Goal: Navigation & Orientation: Find specific page/section

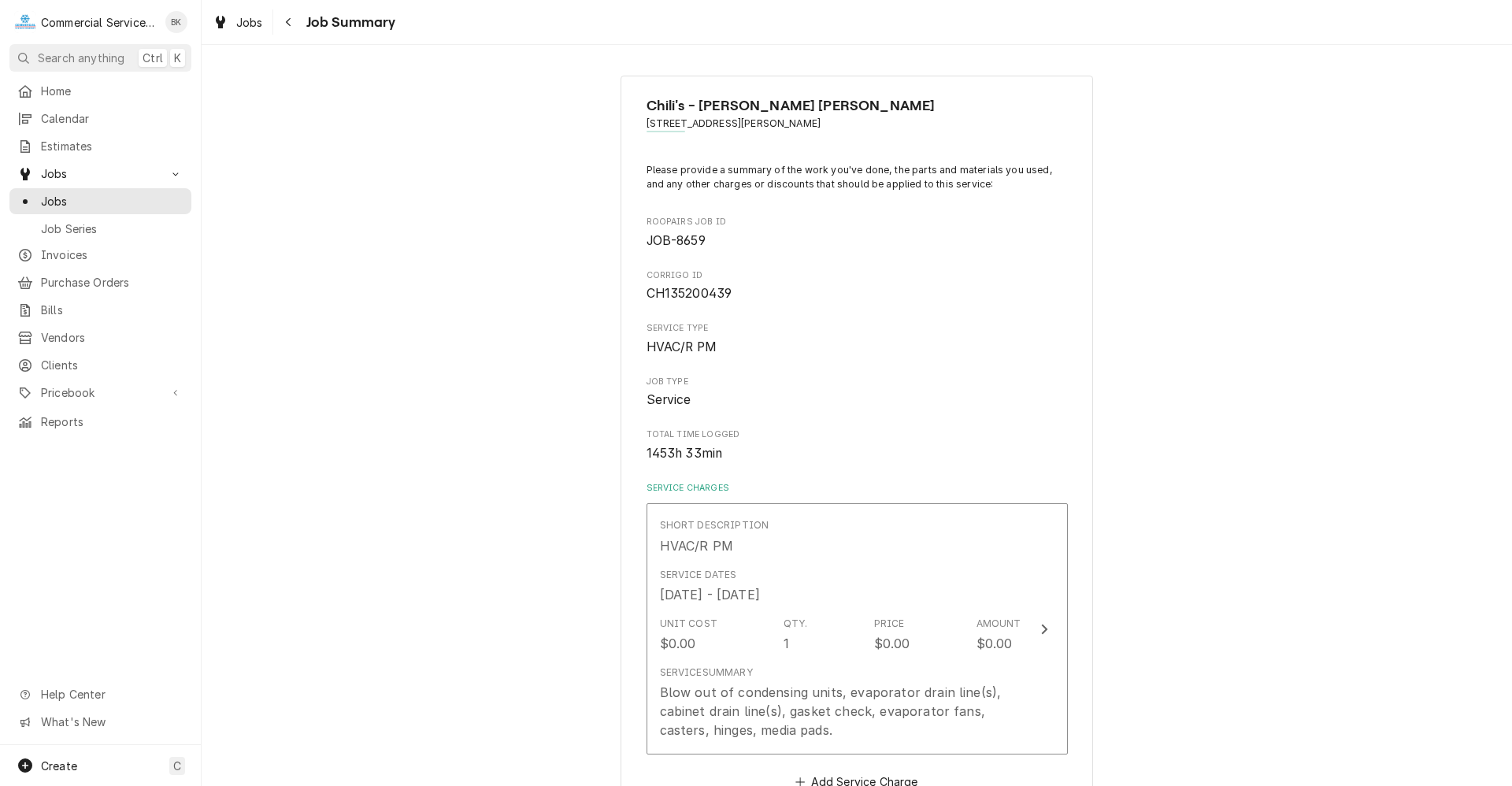
scroll to position [1811, 0]
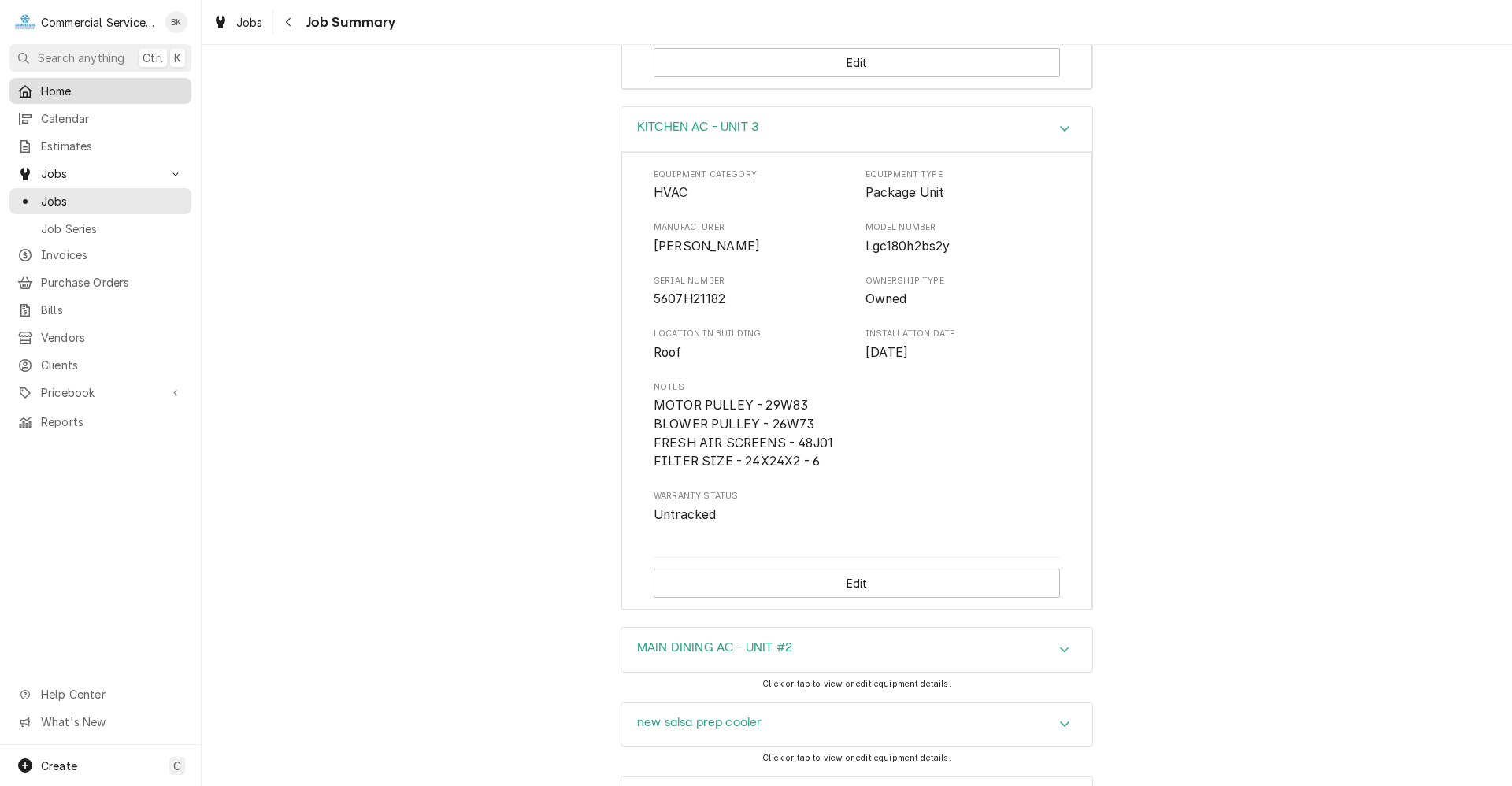
click at [66, 99] on link "Home" at bounding box center [100, 91] width 182 height 26
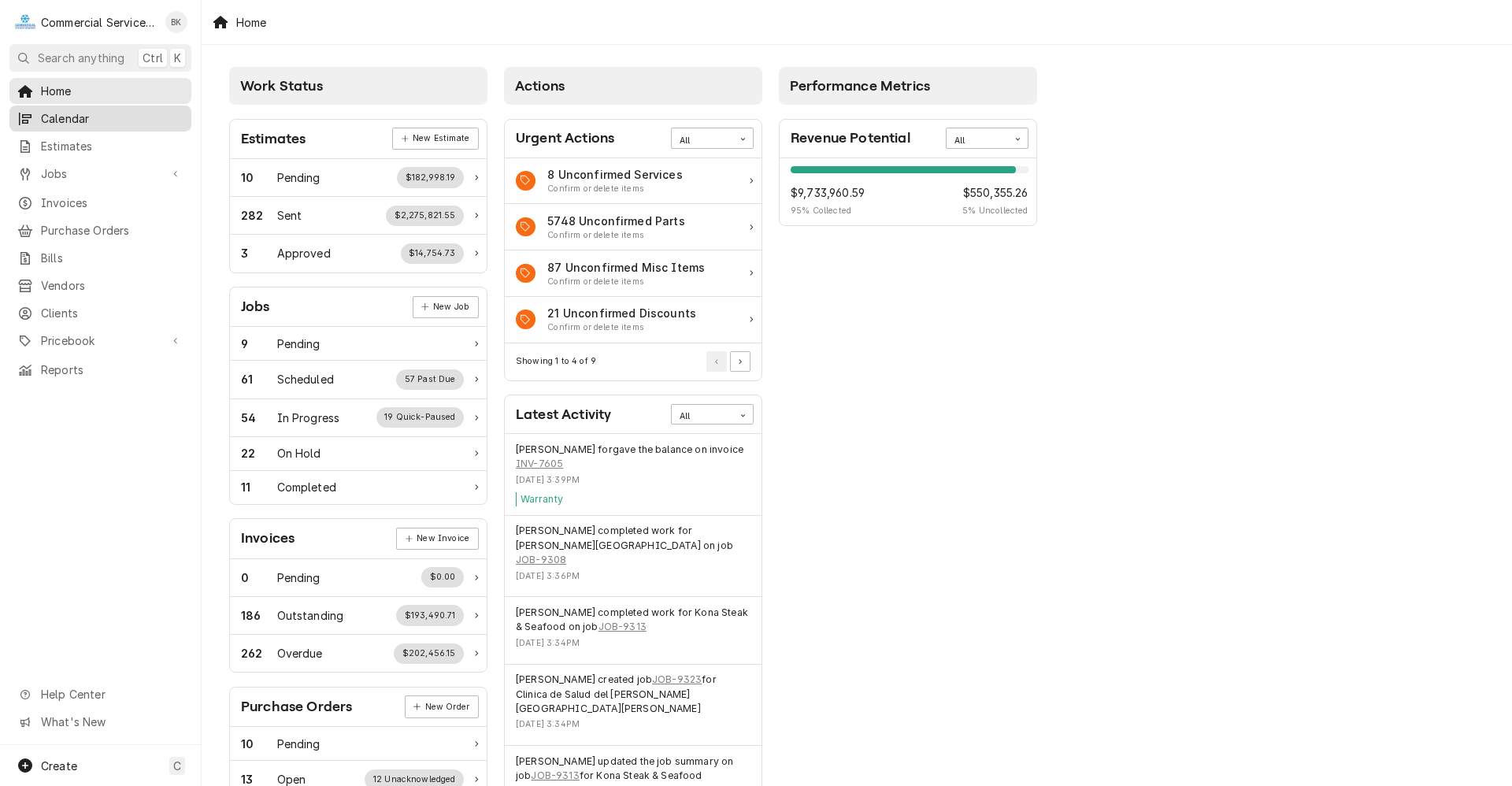
click at [79, 117] on span "Calendar" at bounding box center [112, 118] width 143 height 16
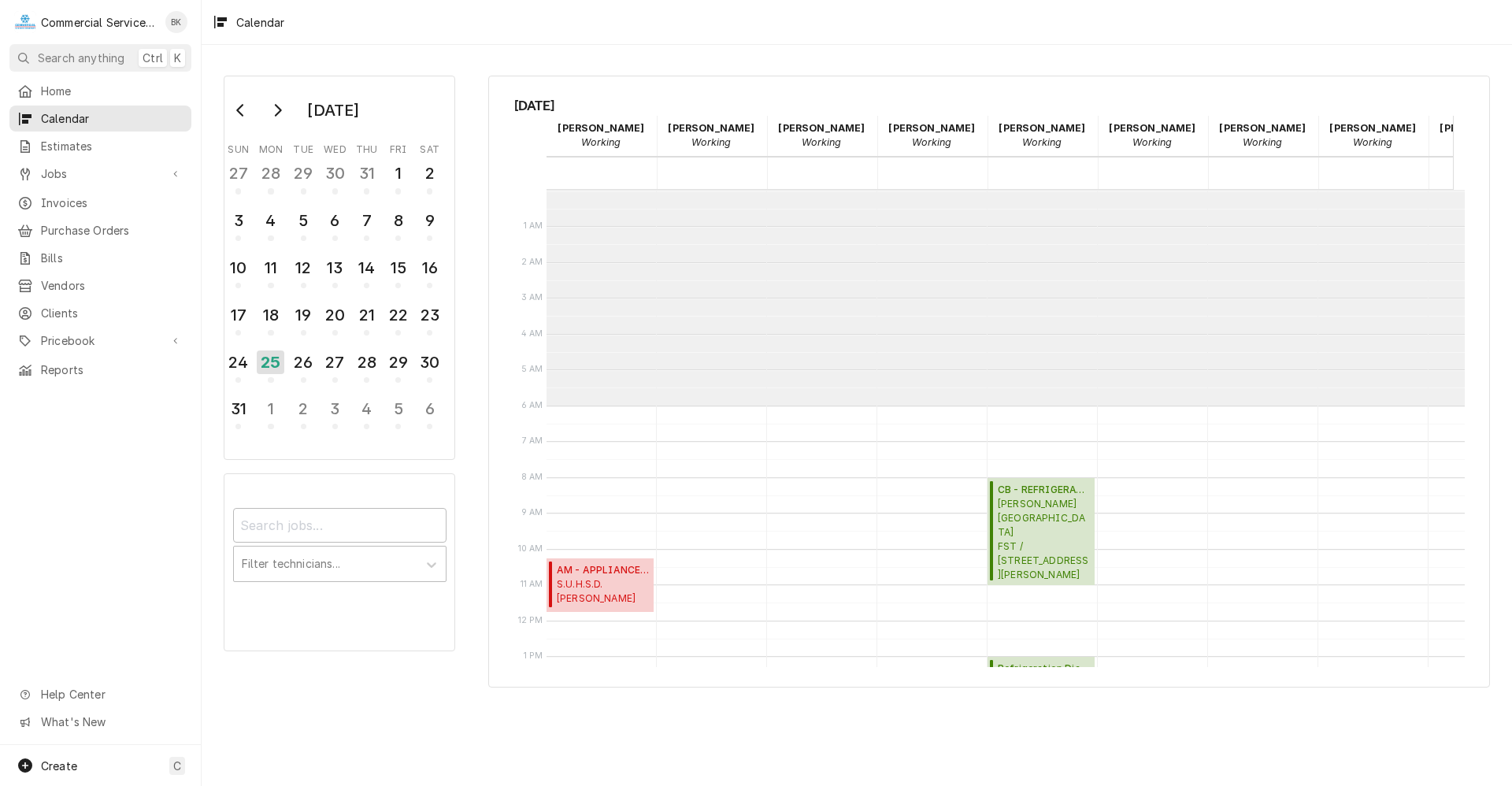
scroll to position [216, 0]
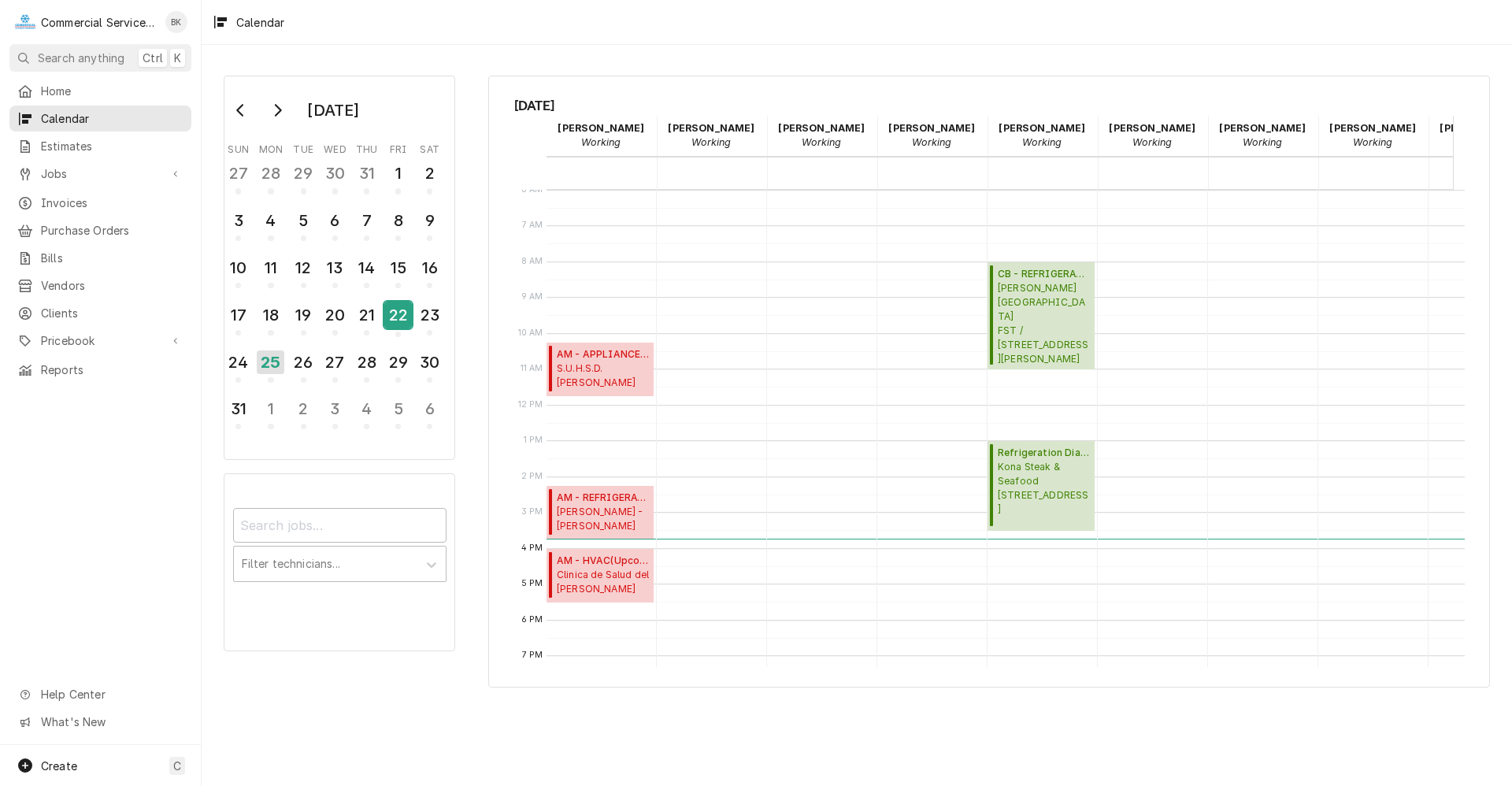
click at [403, 313] on div "22" at bounding box center [398, 315] width 27 height 26
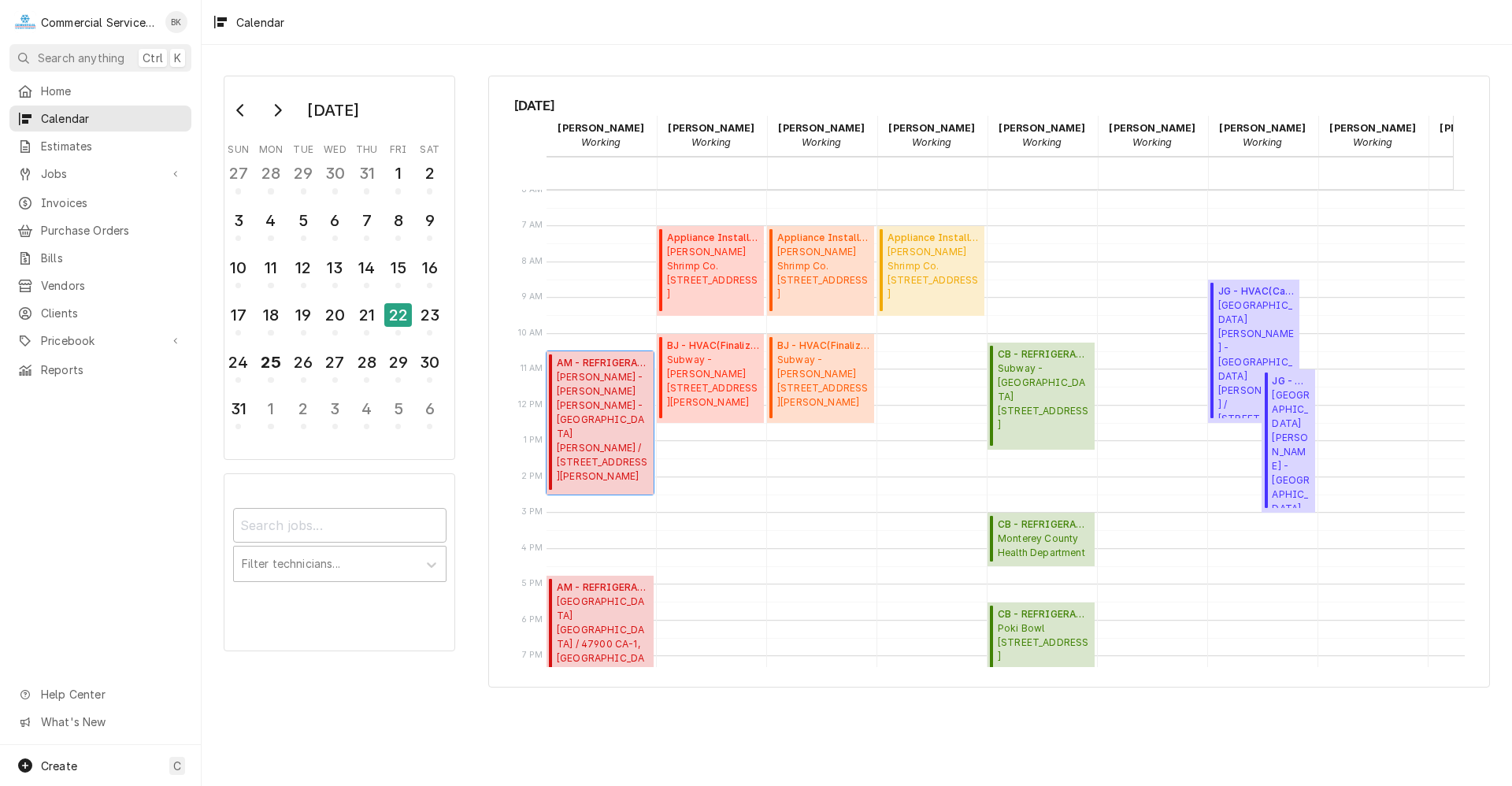
click at [592, 417] on span "Foster's - N. Salinas Foster's - North Salinas / 105 E Boronda Rd, Salinas, CA …" at bounding box center [602, 426] width 92 height 113
click at [629, 441] on span "Foster's - N. Salinas Foster's - North Salinas / 105 E Boronda Rd, Salinas, CA …" at bounding box center [602, 426] width 92 height 113
click at [368, 317] on div "21" at bounding box center [367, 315] width 27 height 26
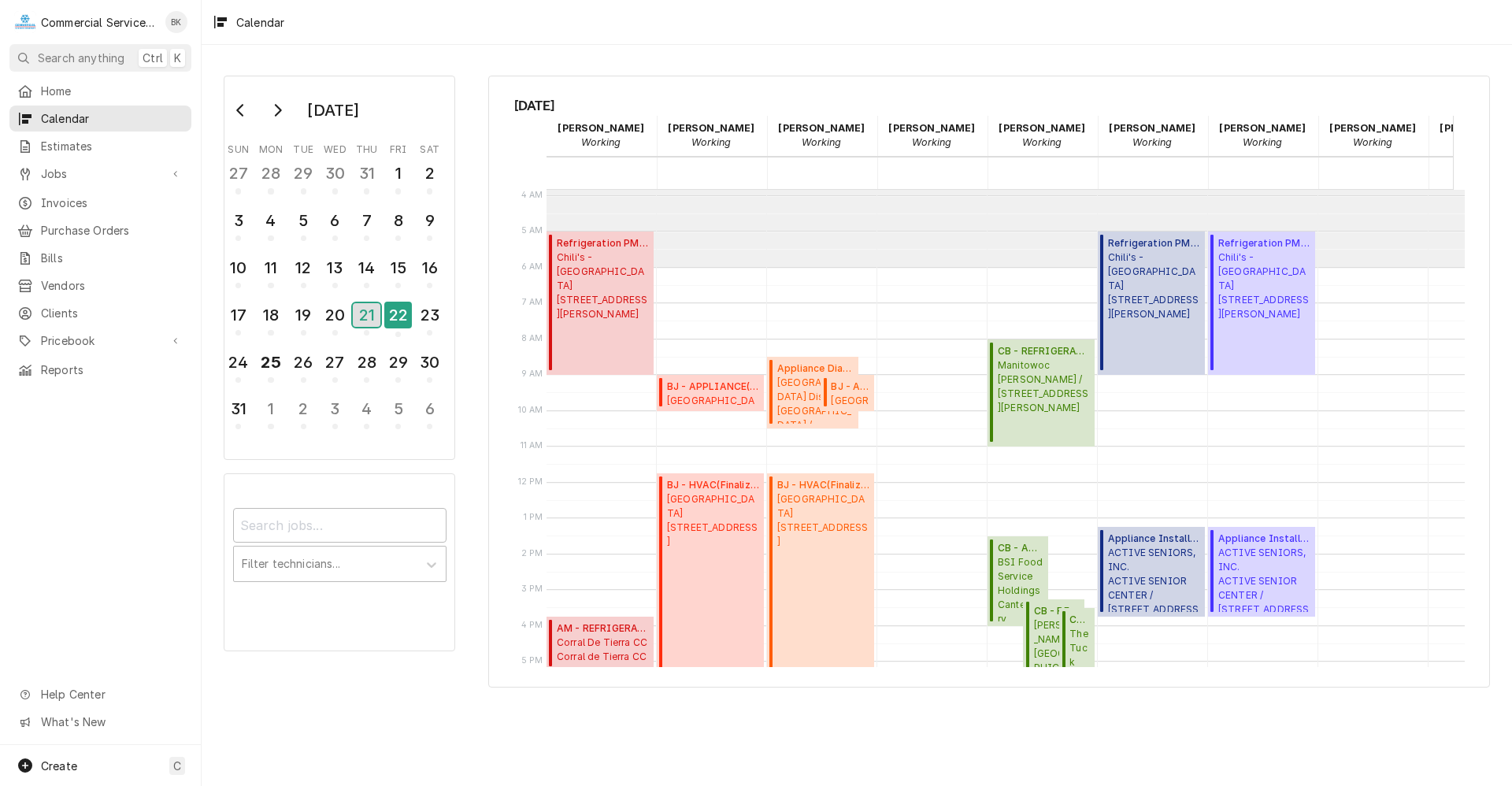
scroll to position [236, 0]
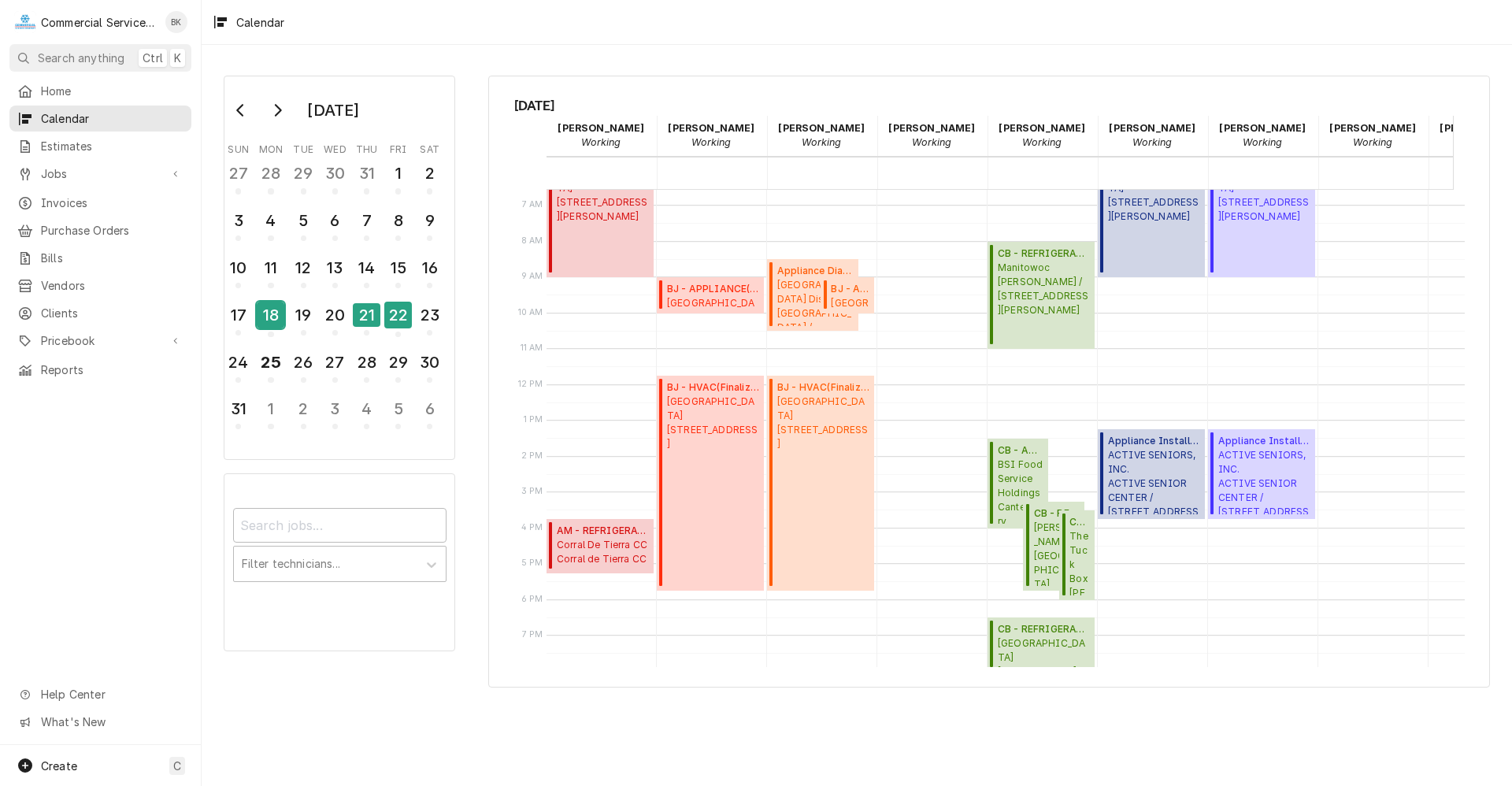
click at [265, 316] on div "18" at bounding box center [271, 315] width 27 height 26
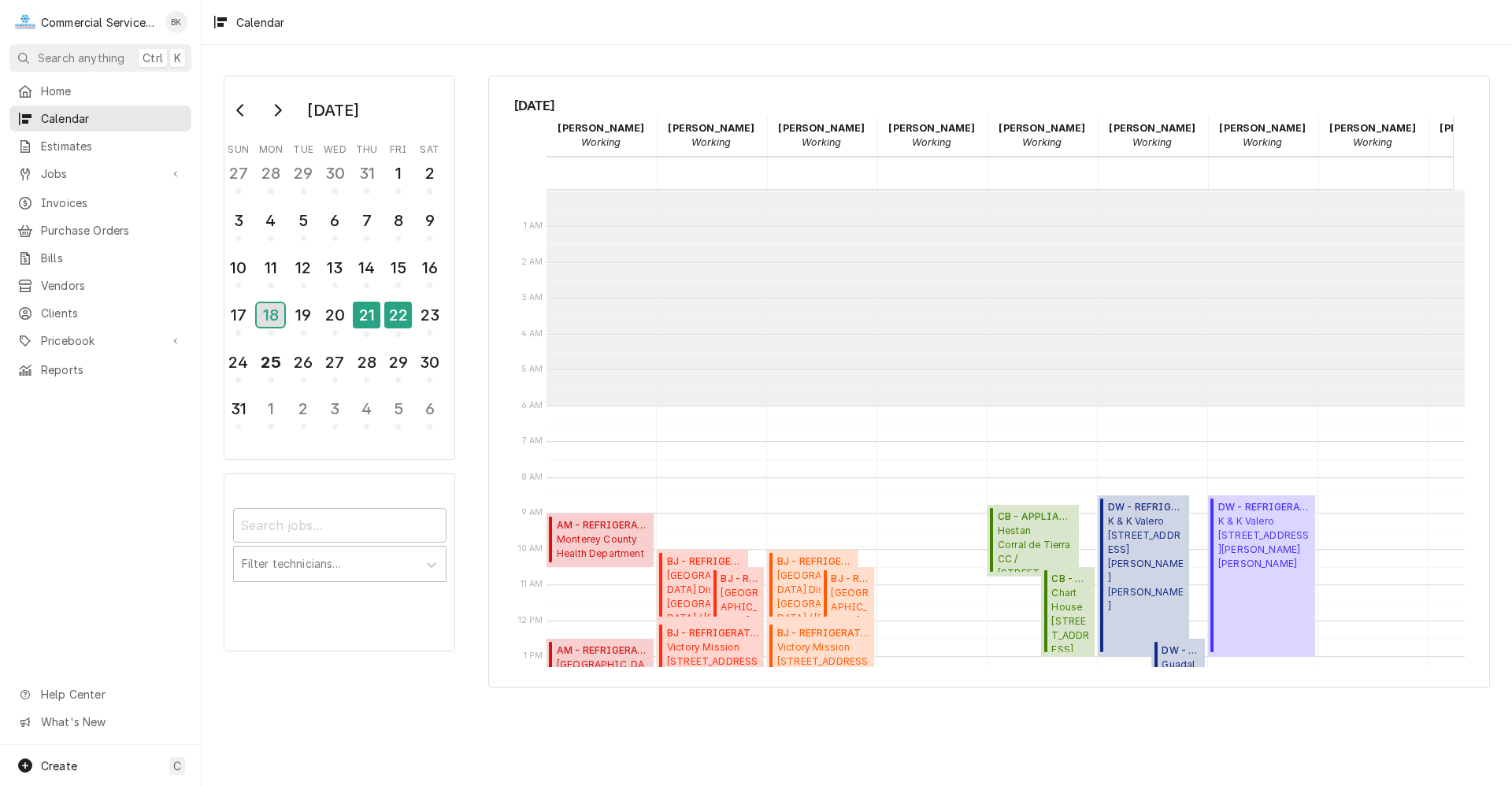
scroll to position [216, 0]
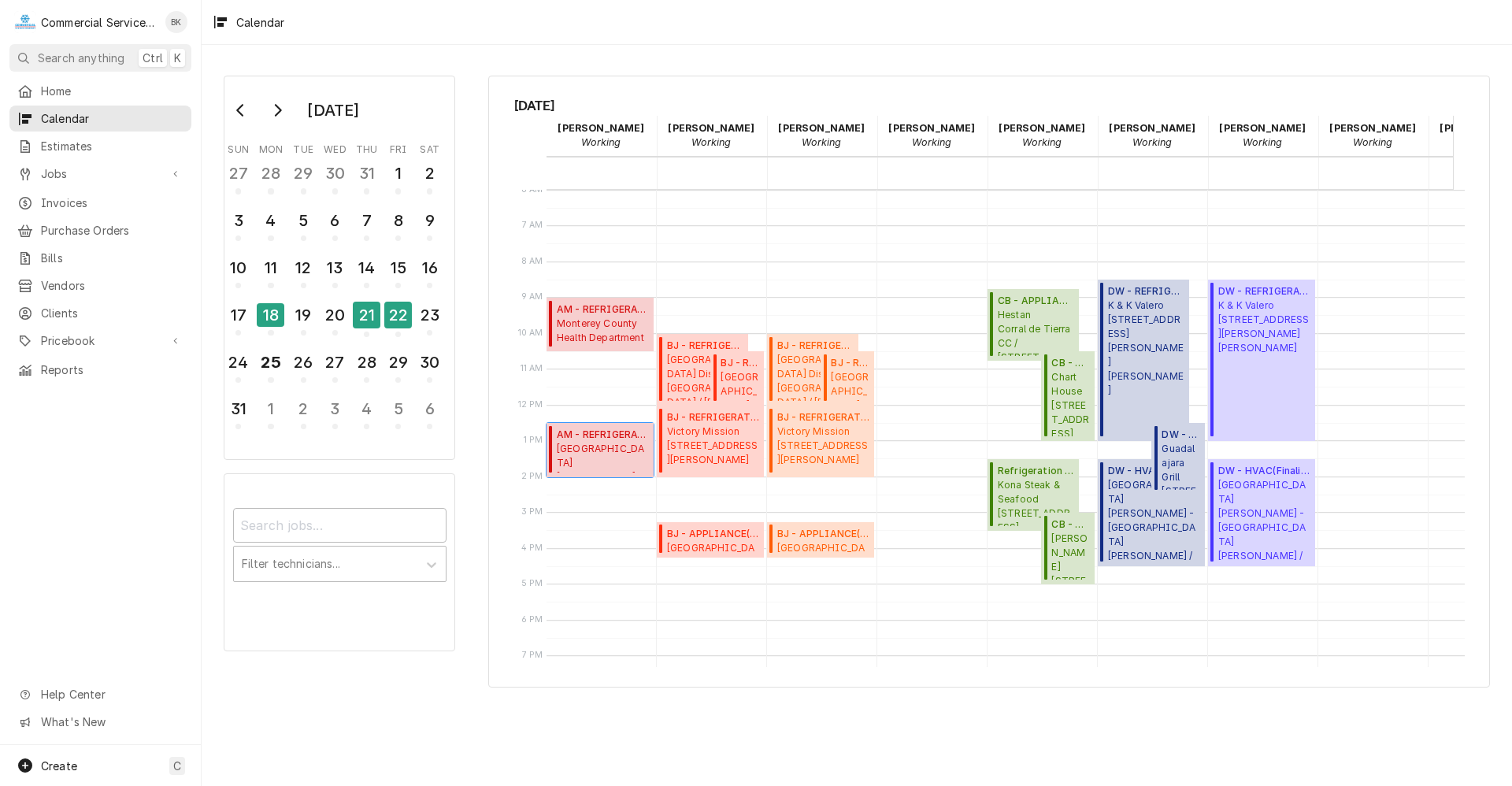
click at [621, 439] on span "AM - REFRIGERATION ( Finalized )" at bounding box center [602, 435] width 92 height 14
click at [306, 315] on div "19" at bounding box center [304, 315] width 27 height 26
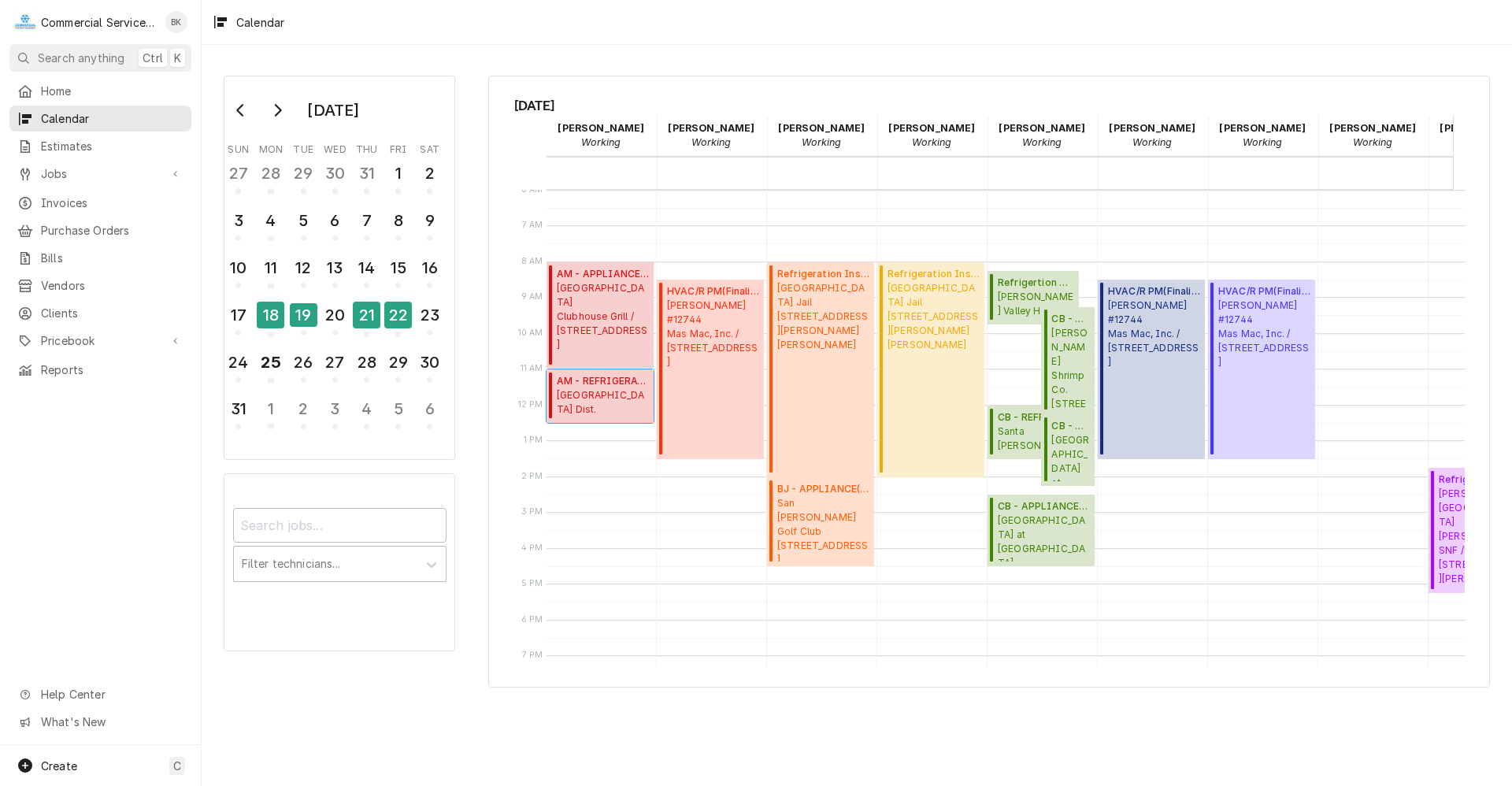
click at [591, 385] on span "AM - REFRIGERATION ( Uninvoiced )" at bounding box center [602, 381] width 92 height 14
click at [49, 89] on span "Home" at bounding box center [112, 90] width 143 height 16
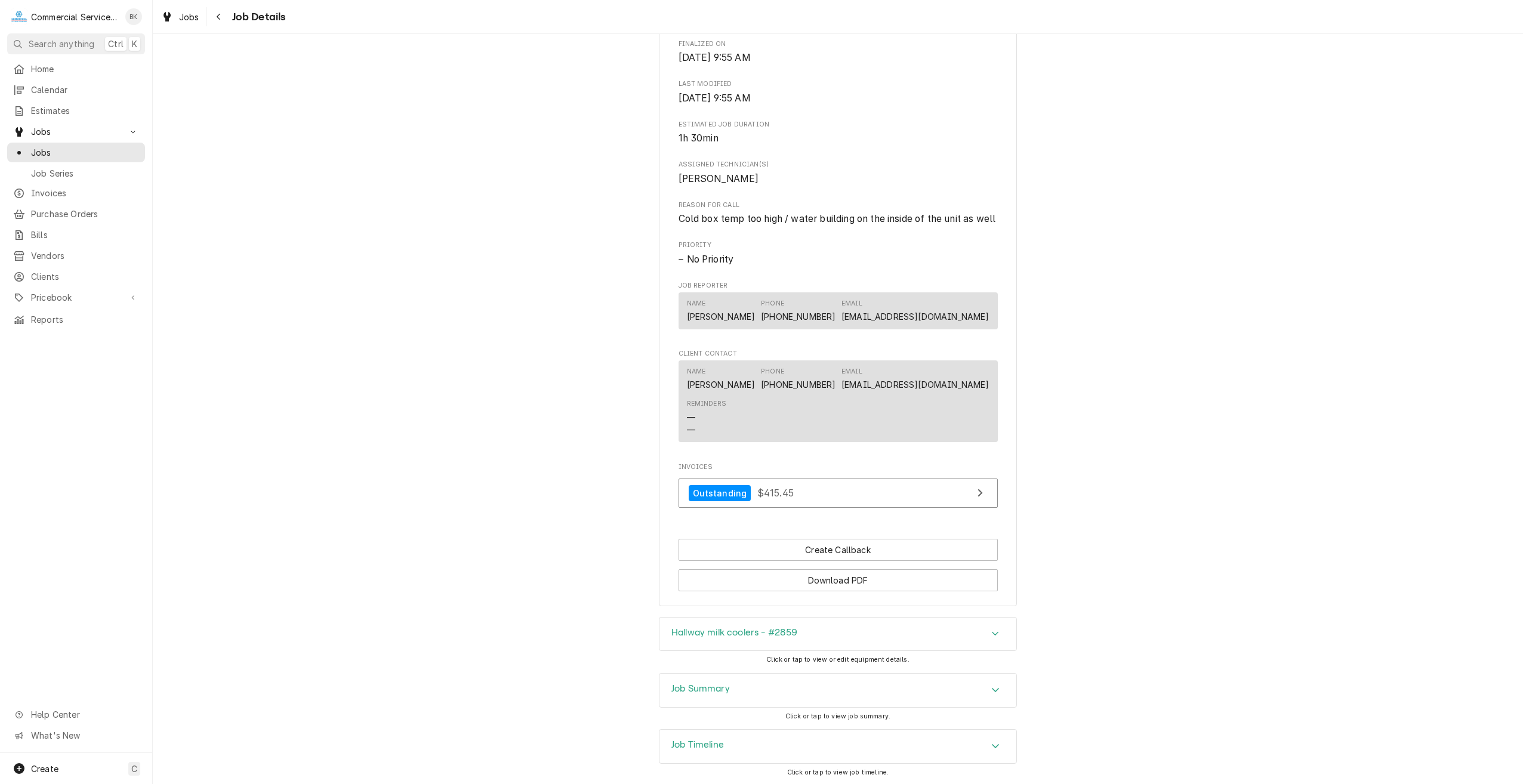
scroll to position [504, 0]
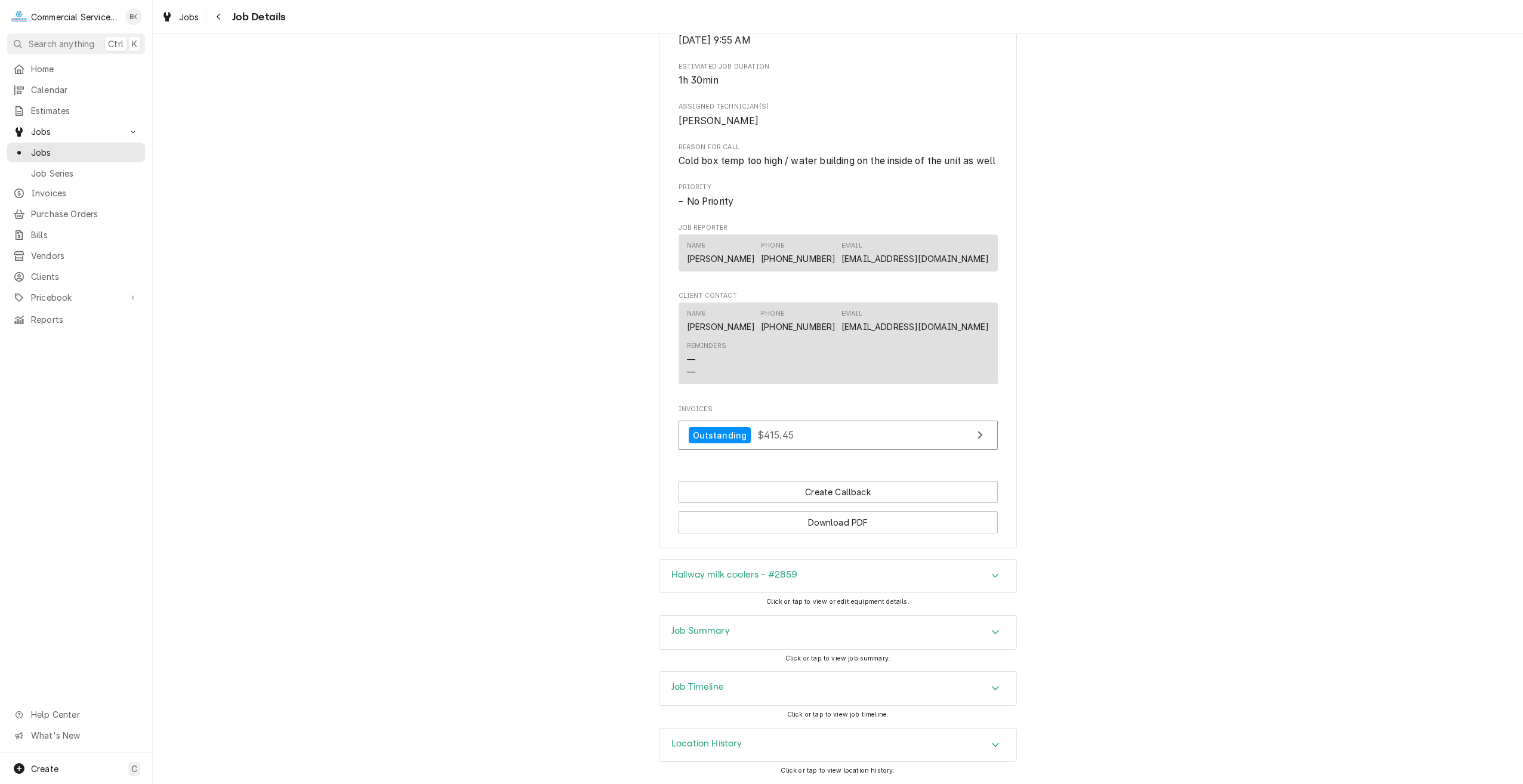
click at [794, 580] on div "Hallway milk coolers - #2859" at bounding box center [838, 576] width 357 height 34
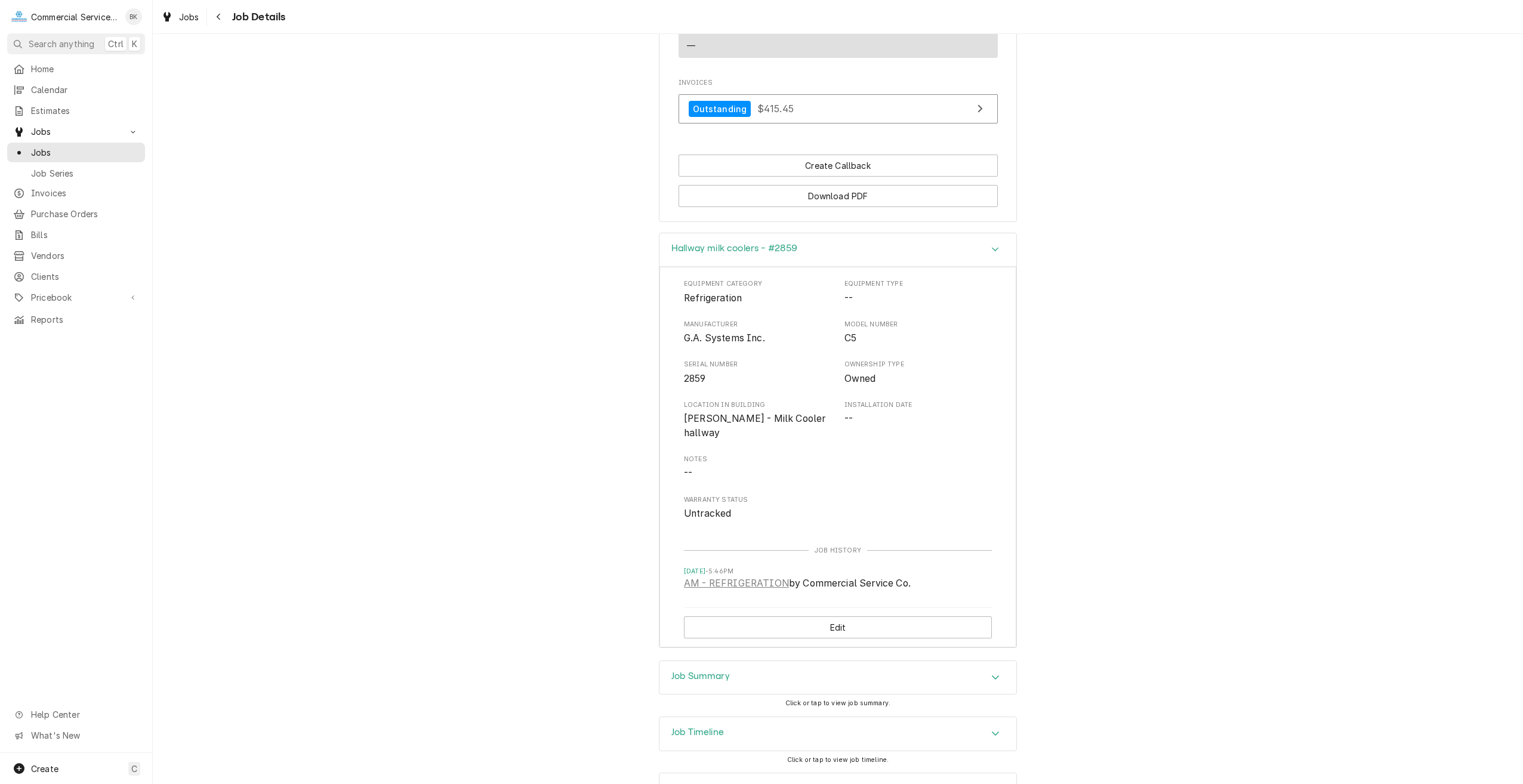
scroll to position [876, 0]
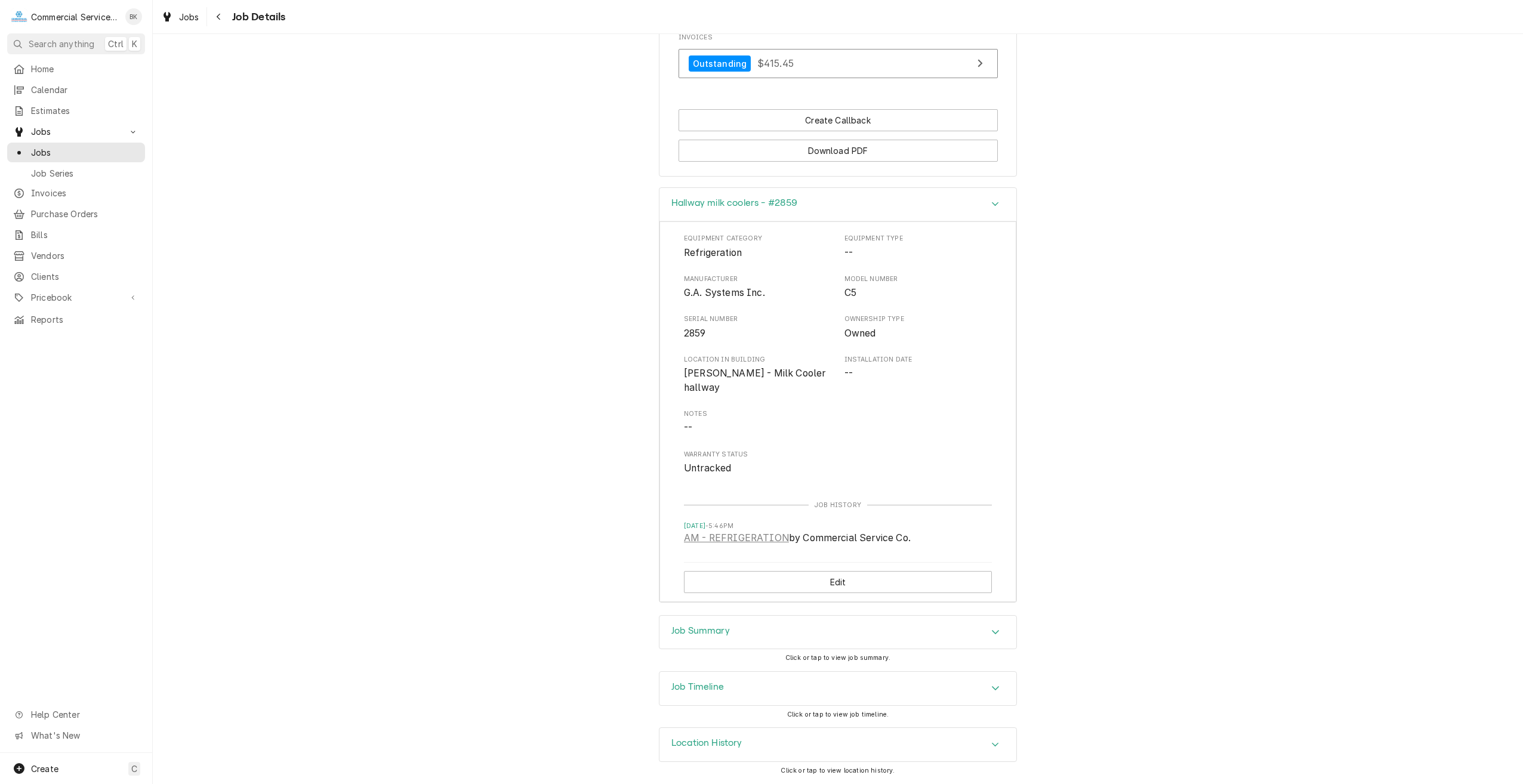
click at [737, 623] on div "Job Summary" at bounding box center [838, 632] width 357 height 34
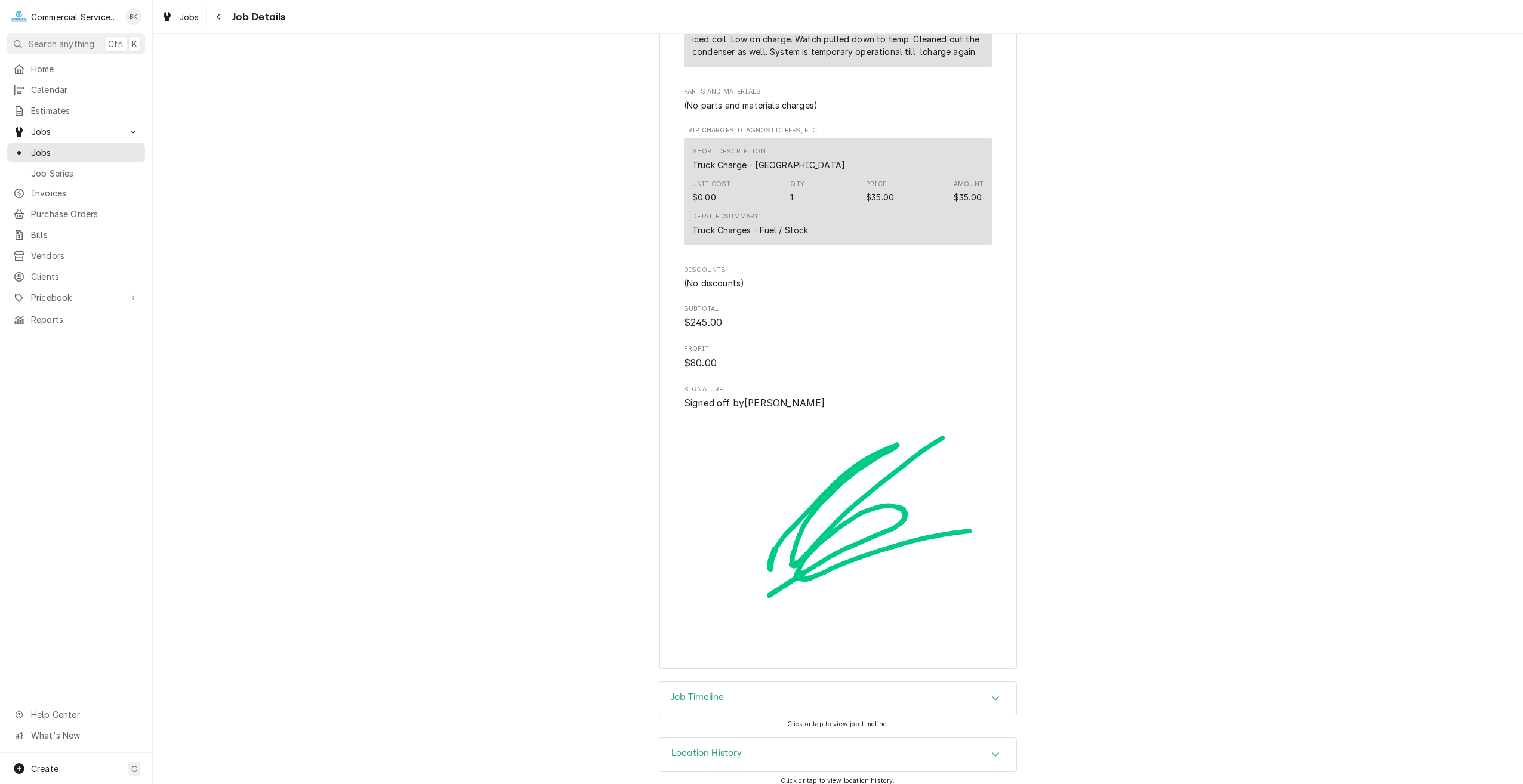
scroll to position [1868, 0]
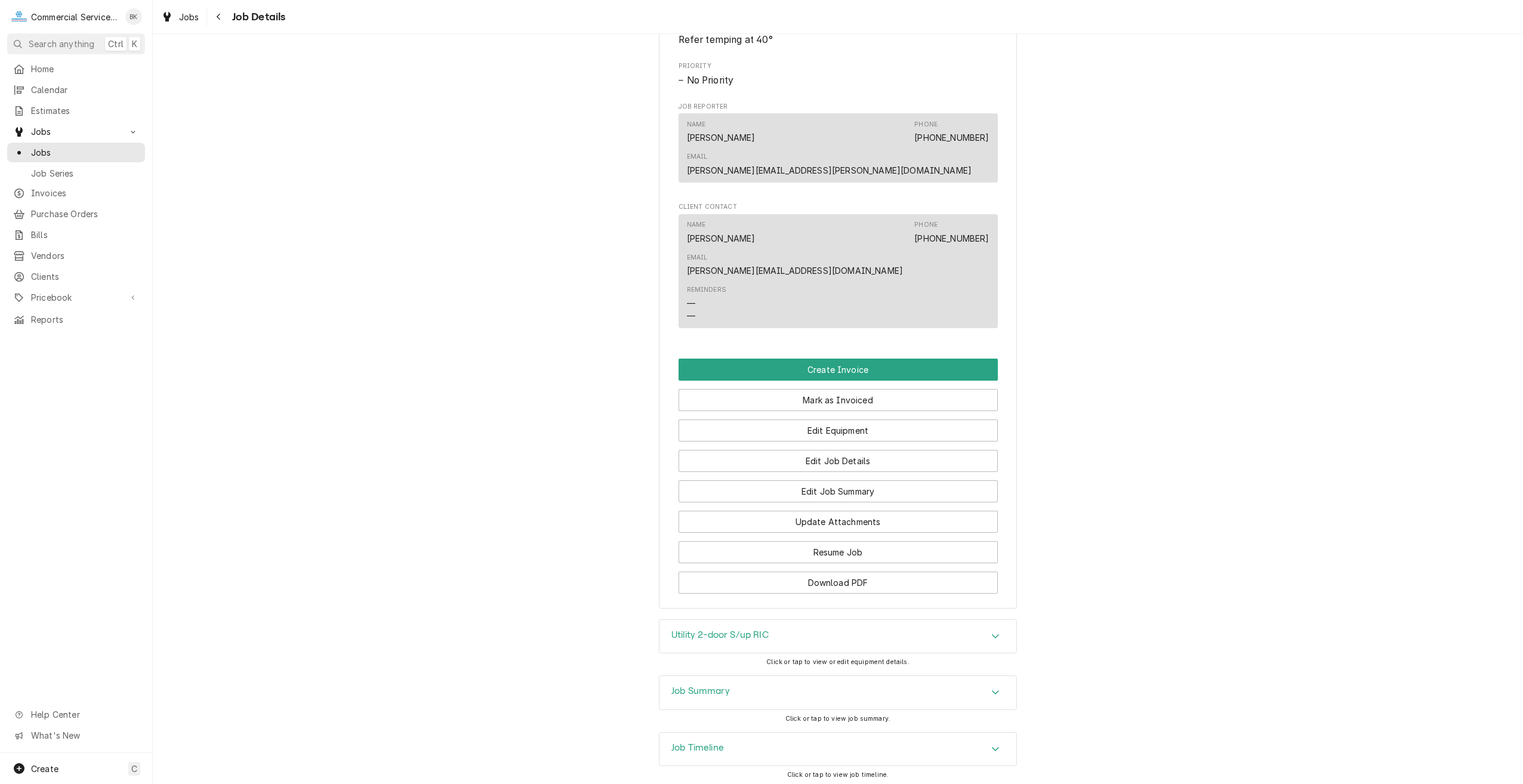
scroll to position [537, 0]
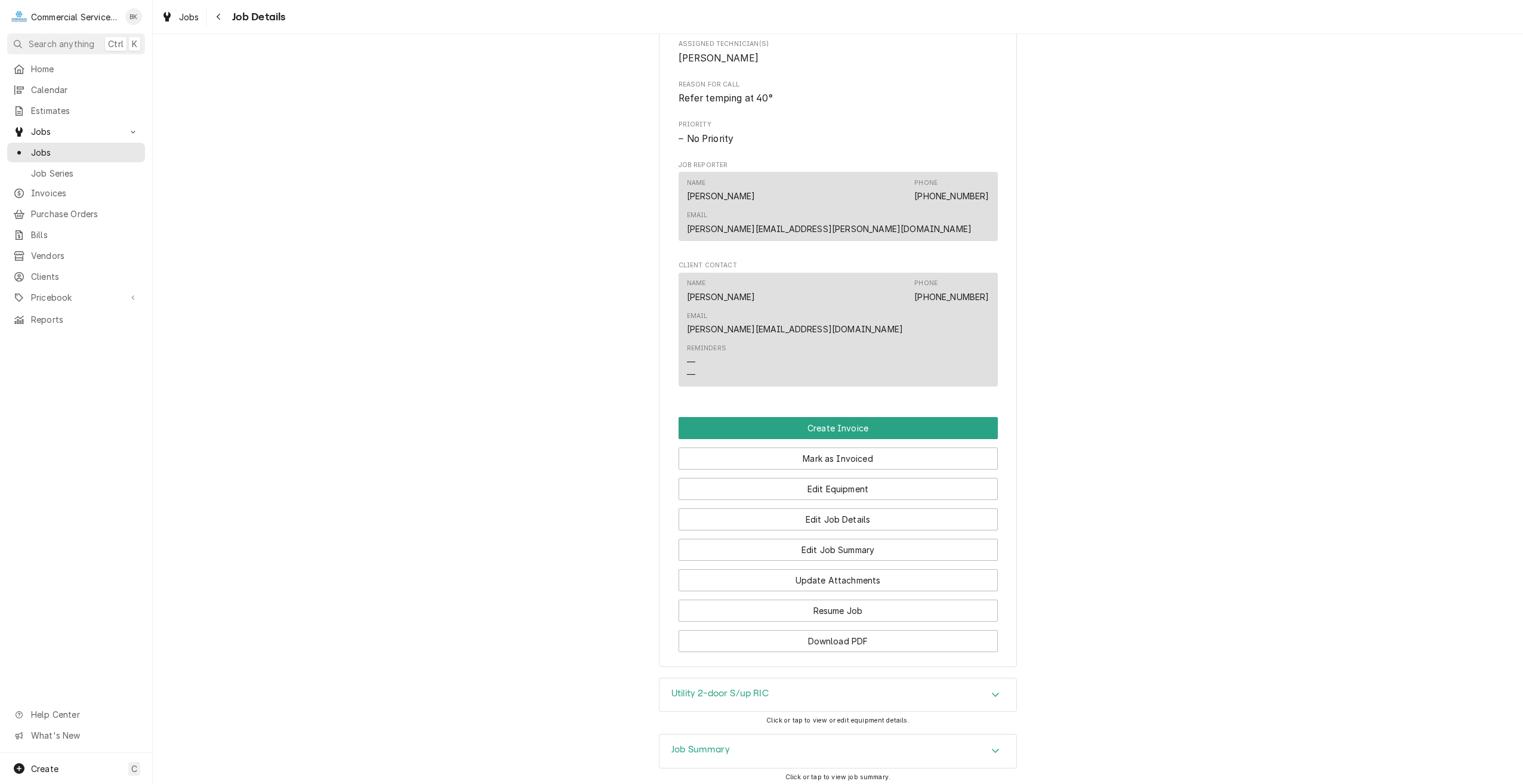
click at [789, 587] on div "Alisal School Dist. DR. MARTIN LUTHER KING / 925 N Sanborn Rd, Salinas, CA 9390…" at bounding box center [838, 103] width 358 height 1129
click at [783, 627] on div "Completed and Uninvoiced Alisal School Dist. DR. MARTIN LUTHER KING / 925 N San…" at bounding box center [838, 94] width 1370 height 1170
click at [789, 680] on div "Utility 2-door S/up RIC" at bounding box center [838, 696] width 357 height 34
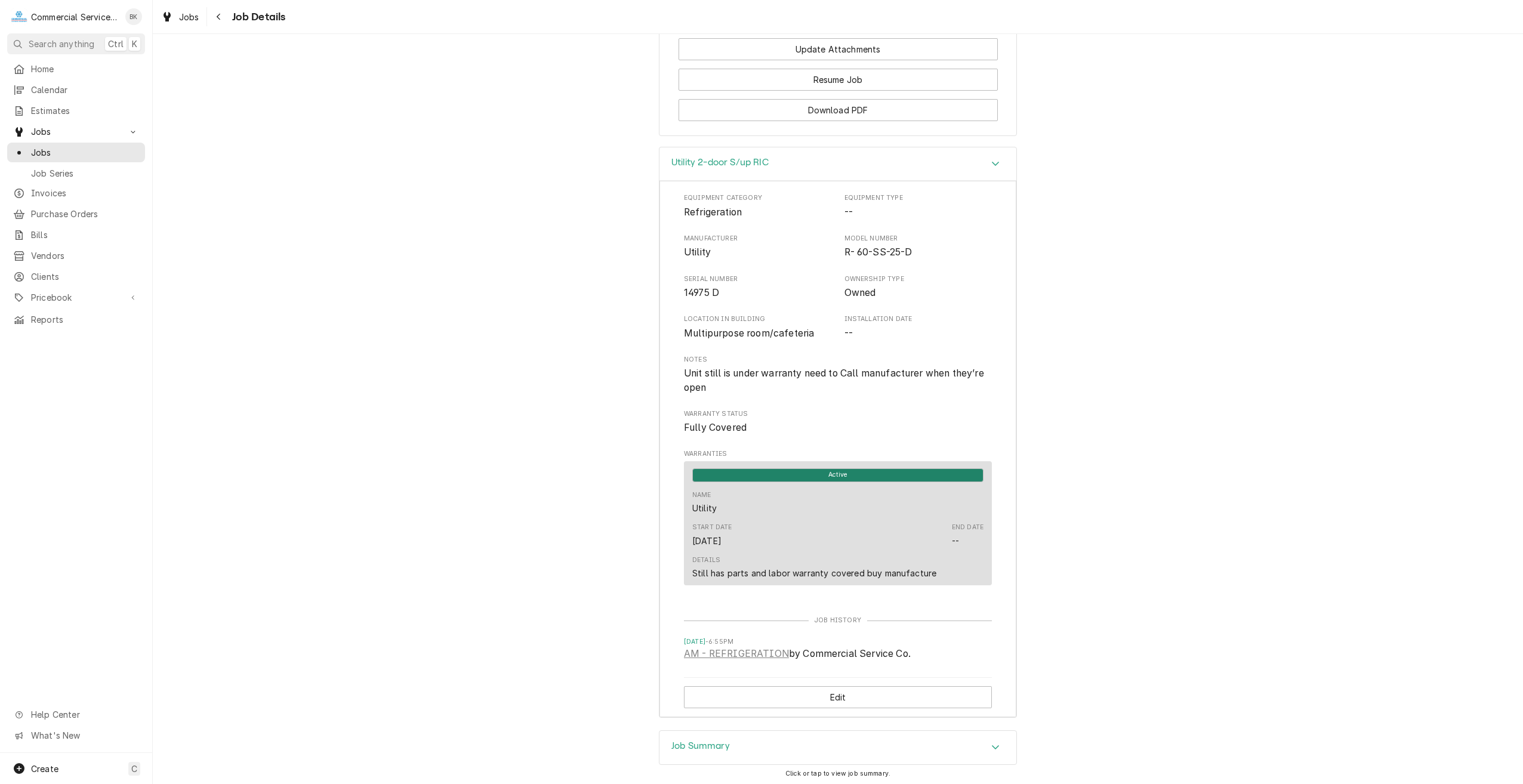
scroll to position [1074, 0]
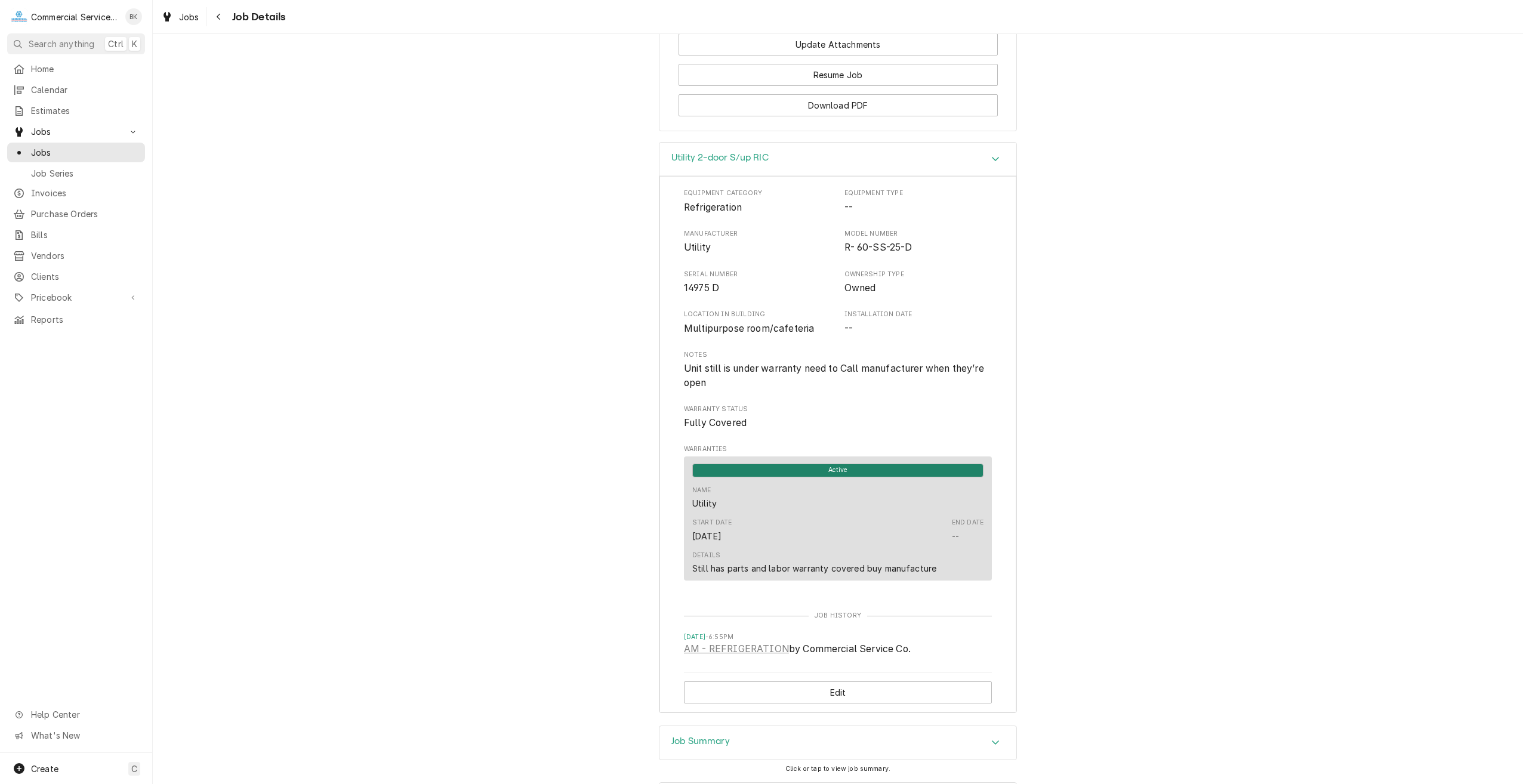
click at [758, 726] on div "Job Summary" at bounding box center [838, 743] width 357 height 34
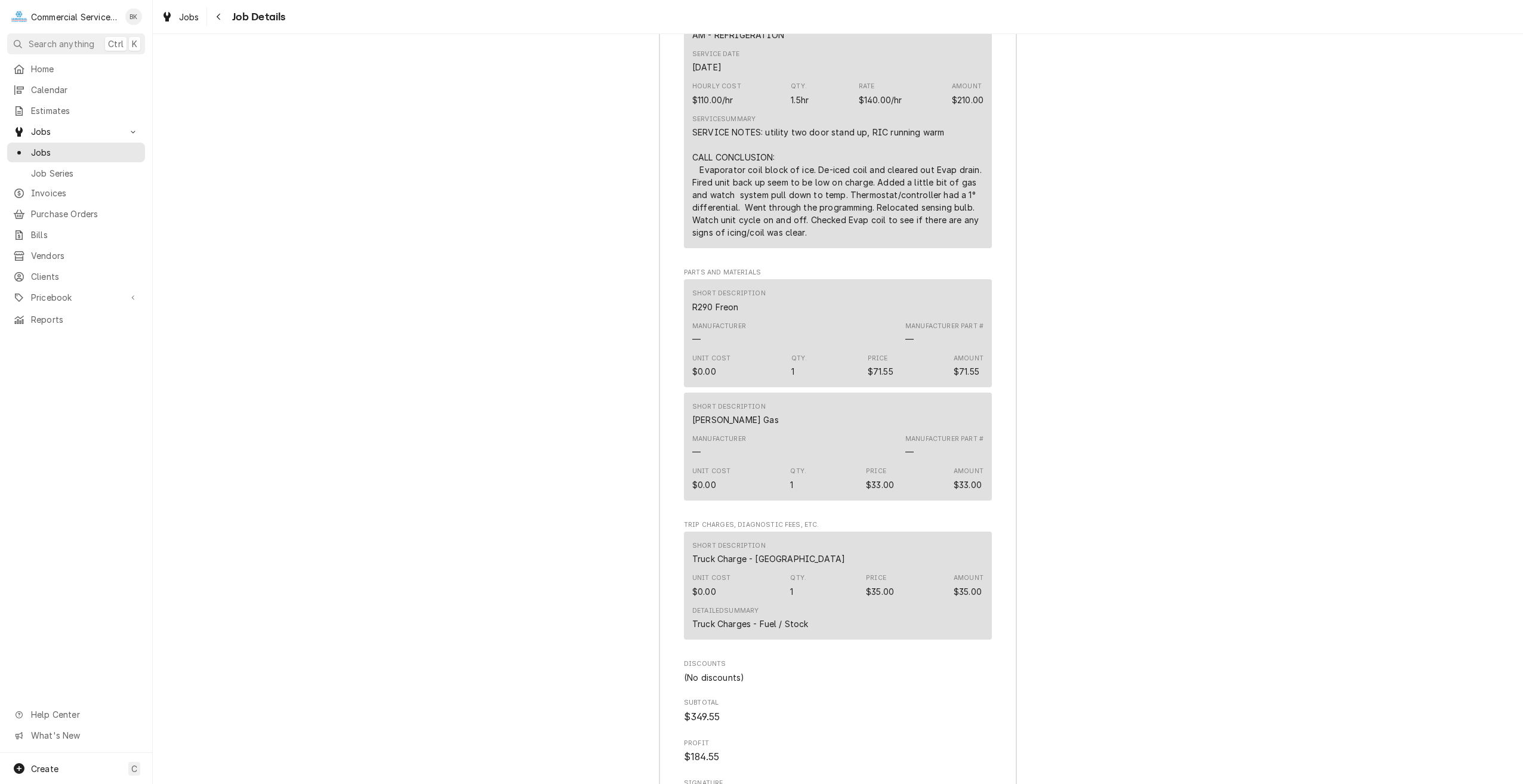
scroll to position [1970, 0]
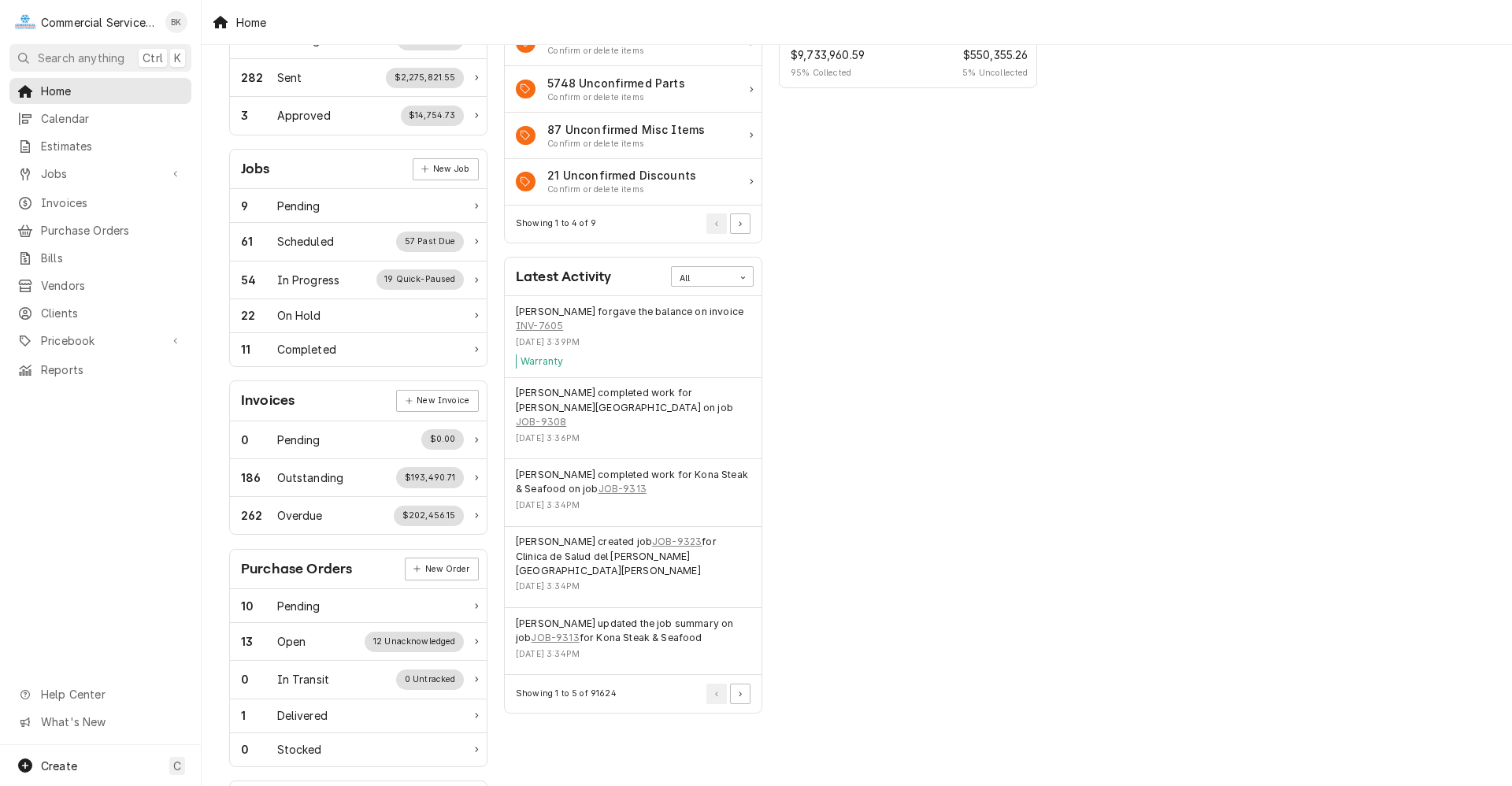
scroll to position [157, 0]
